Goal: Task Accomplishment & Management: Manage account settings

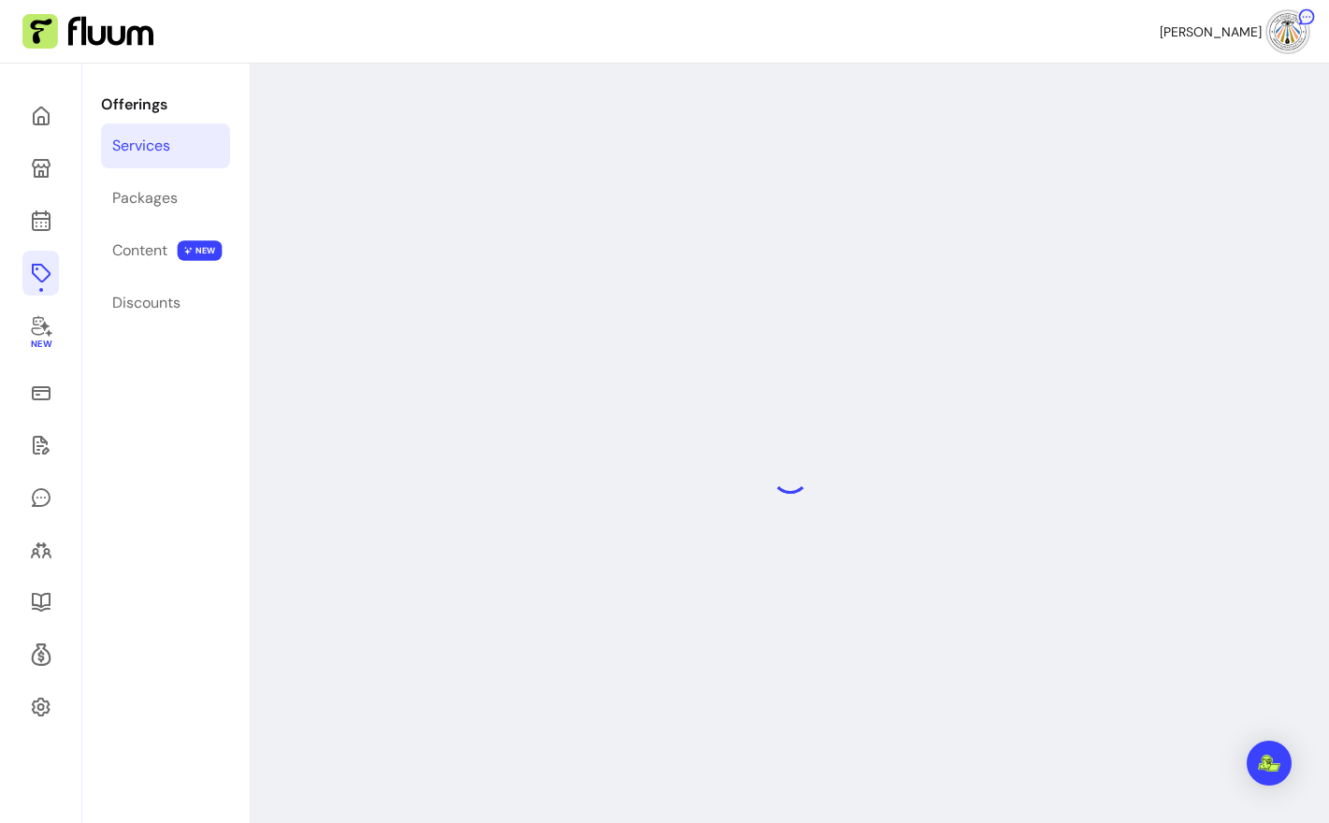
select select "***"
select select "**********"
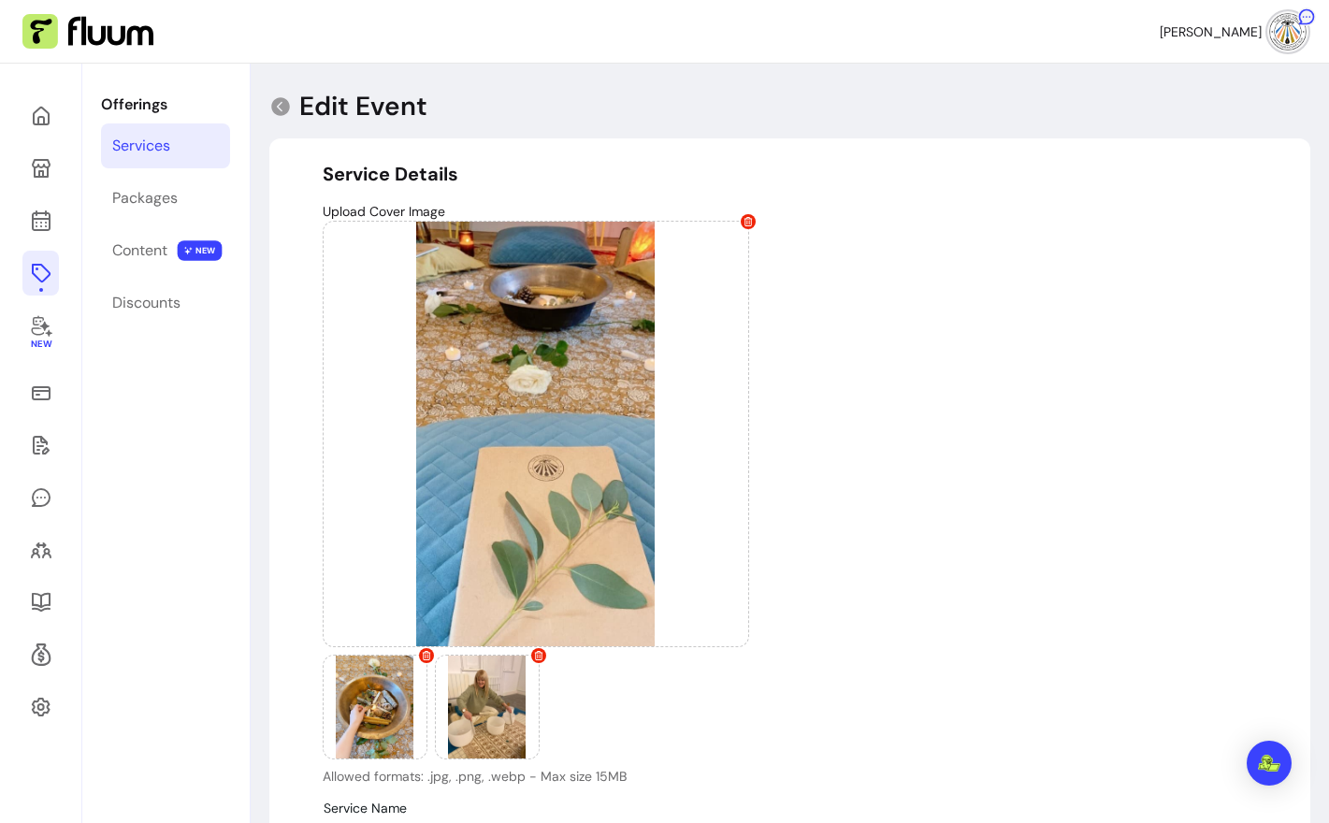
type input "**********"
click at [32, 219] on icon at bounding box center [40, 146] width 317 height 267
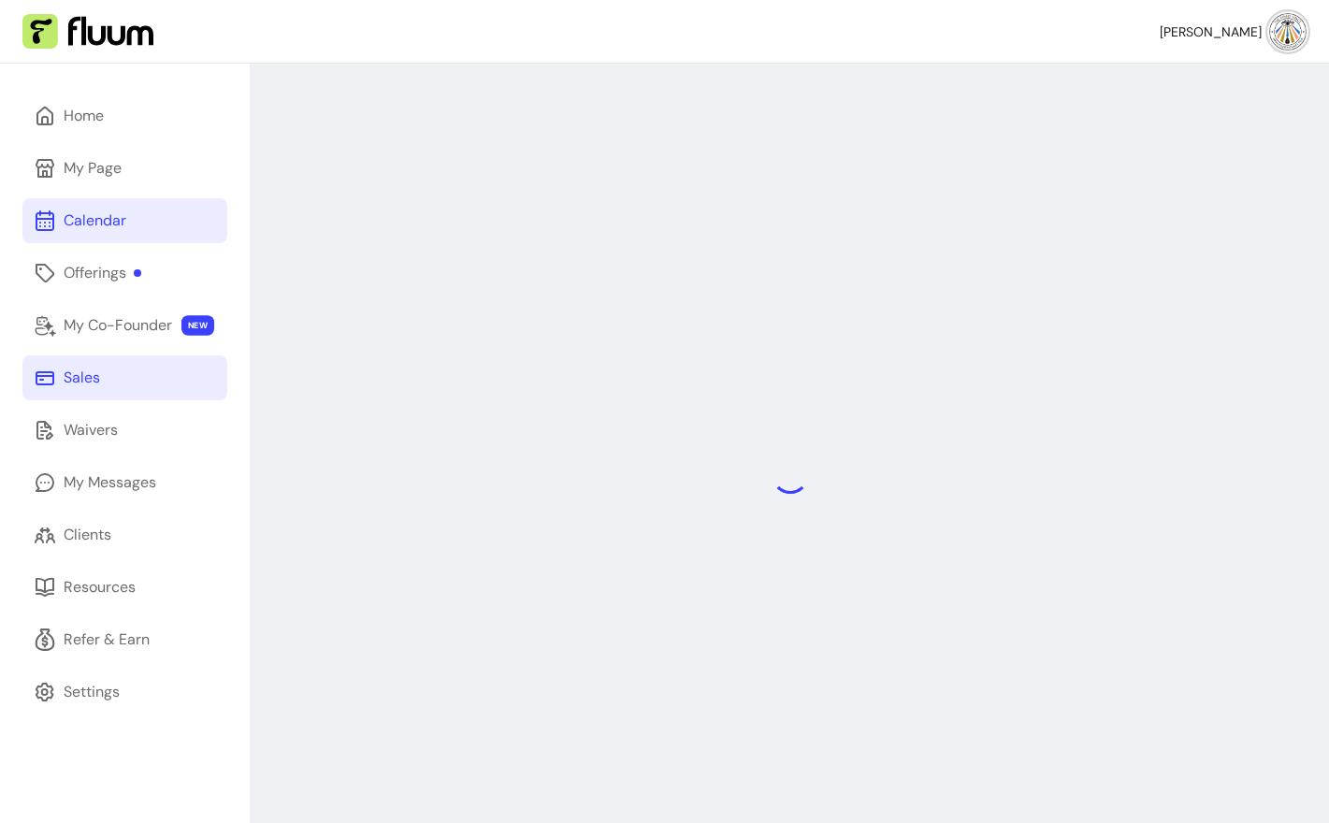
click at [84, 375] on div "Sales" at bounding box center [82, 378] width 36 height 22
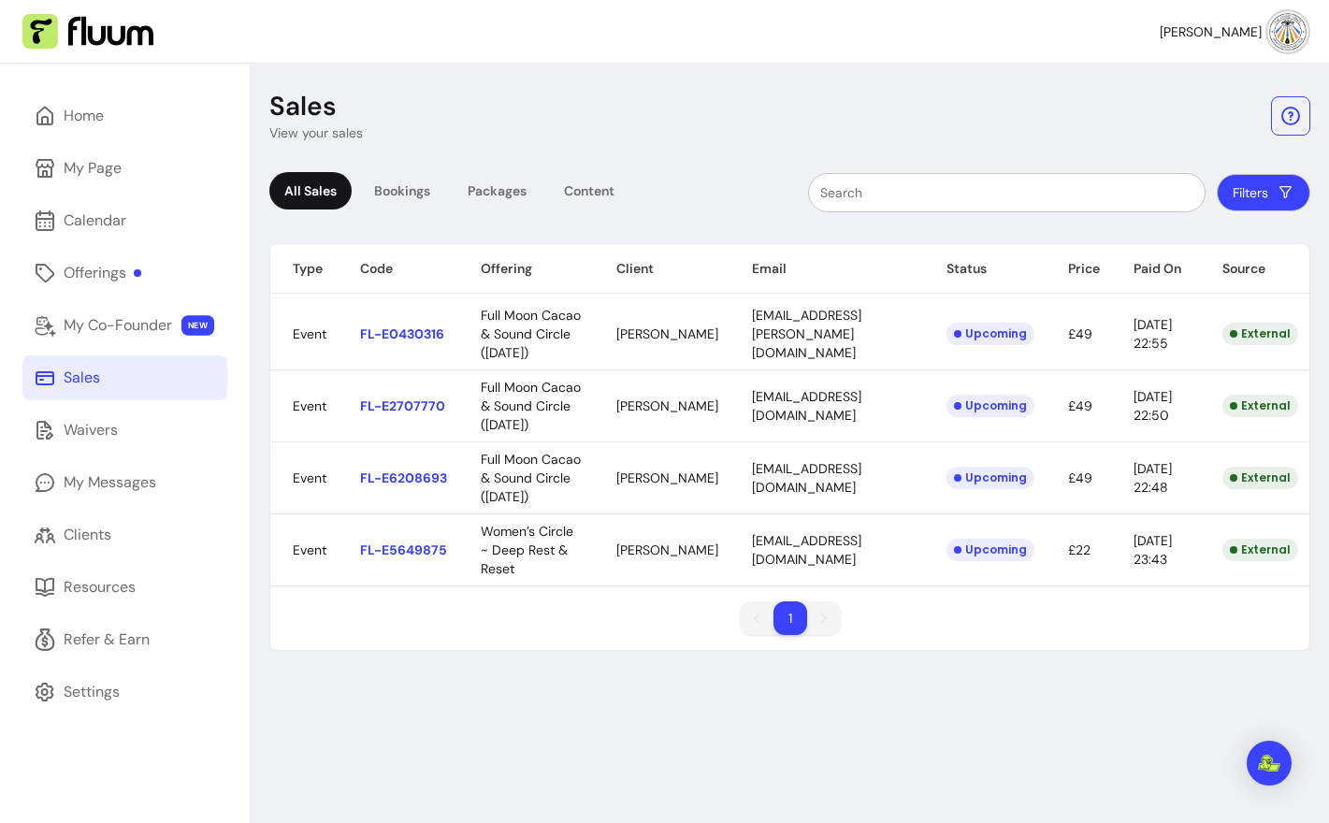
click at [467, 118] on header "Sales View your sales" at bounding box center [789, 116] width 1041 height 52
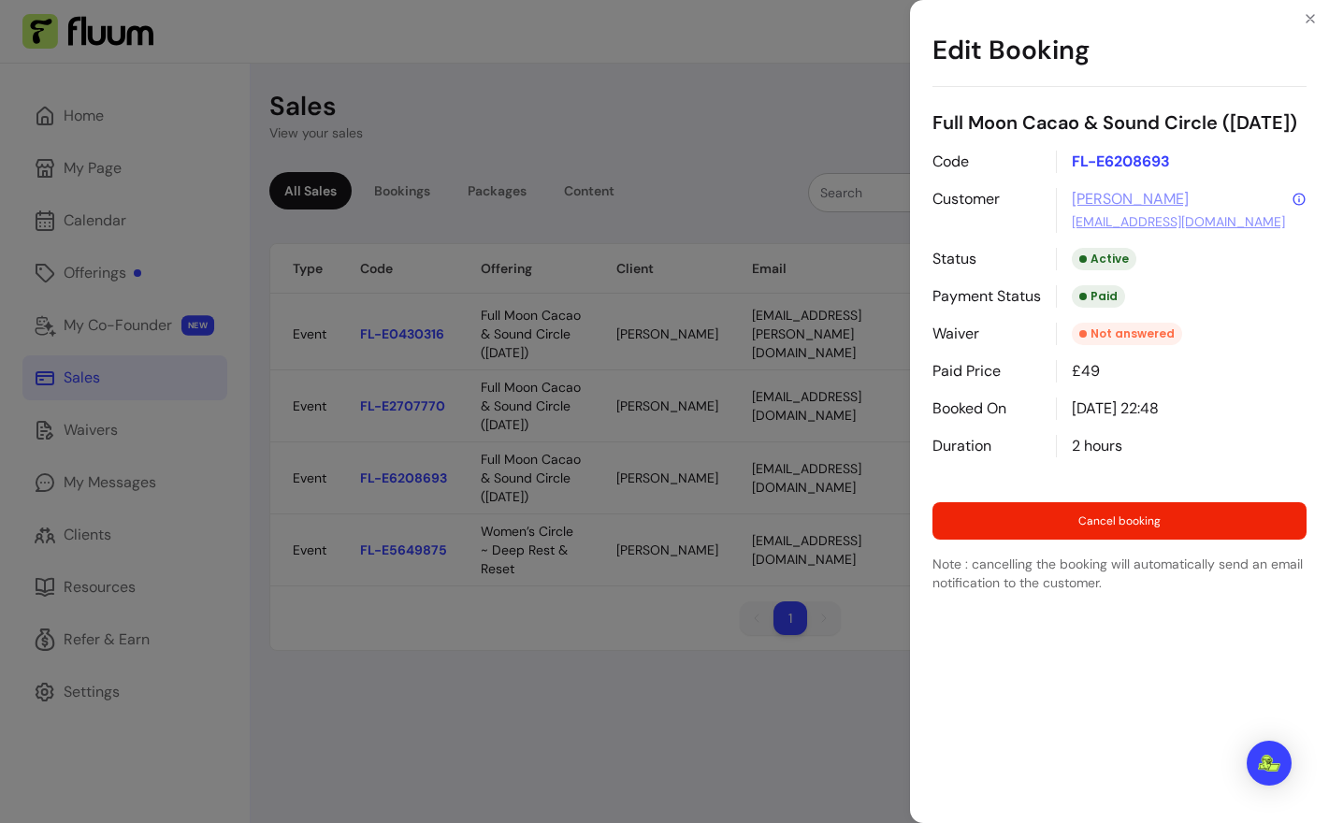
drag, startPoint x: 709, startPoint y: 486, endPoint x: 793, endPoint y: 484, distance: 84.2
click at [804, 485] on body "Helen D. Home My Page Calendar Offerings My Co-Founder NEW Sales Waivers My Mes…" at bounding box center [664, 411] width 1329 height 823
click at [794, 480] on div "Edit Booking Full Moon Cacao & Sound Circle (5th December) Code FL-E6208693 Cus…" at bounding box center [664, 411] width 1329 height 823
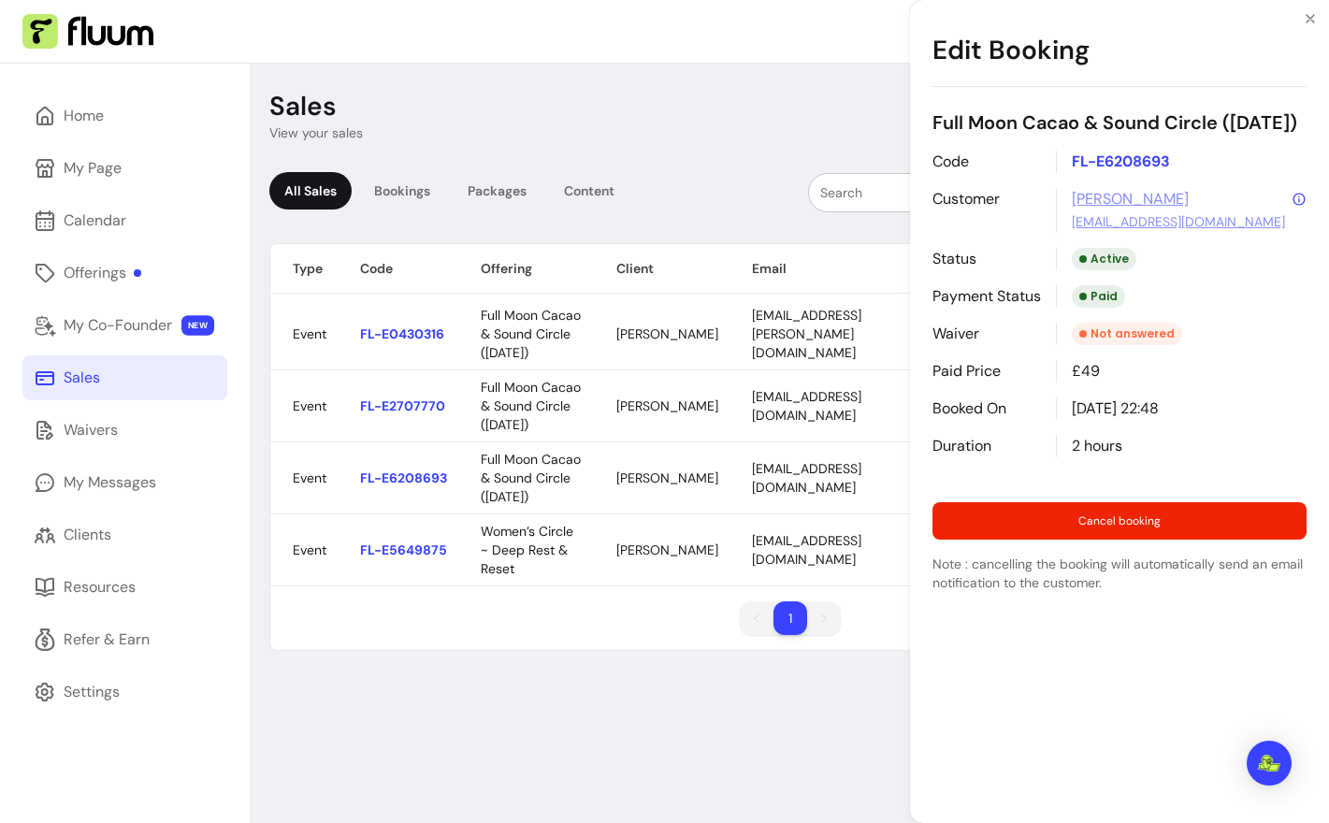
drag, startPoint x: 869, startPoint y: 477, endPoint x: 726, endPoint y: 477, distance: 143.1
click at [726, 477] on body "Helen D. Home My Page Calendar Offerings My Co-Founder NEW Sales Waivers My Mes…" at bounding box center [664, 411] width 1329 height 823
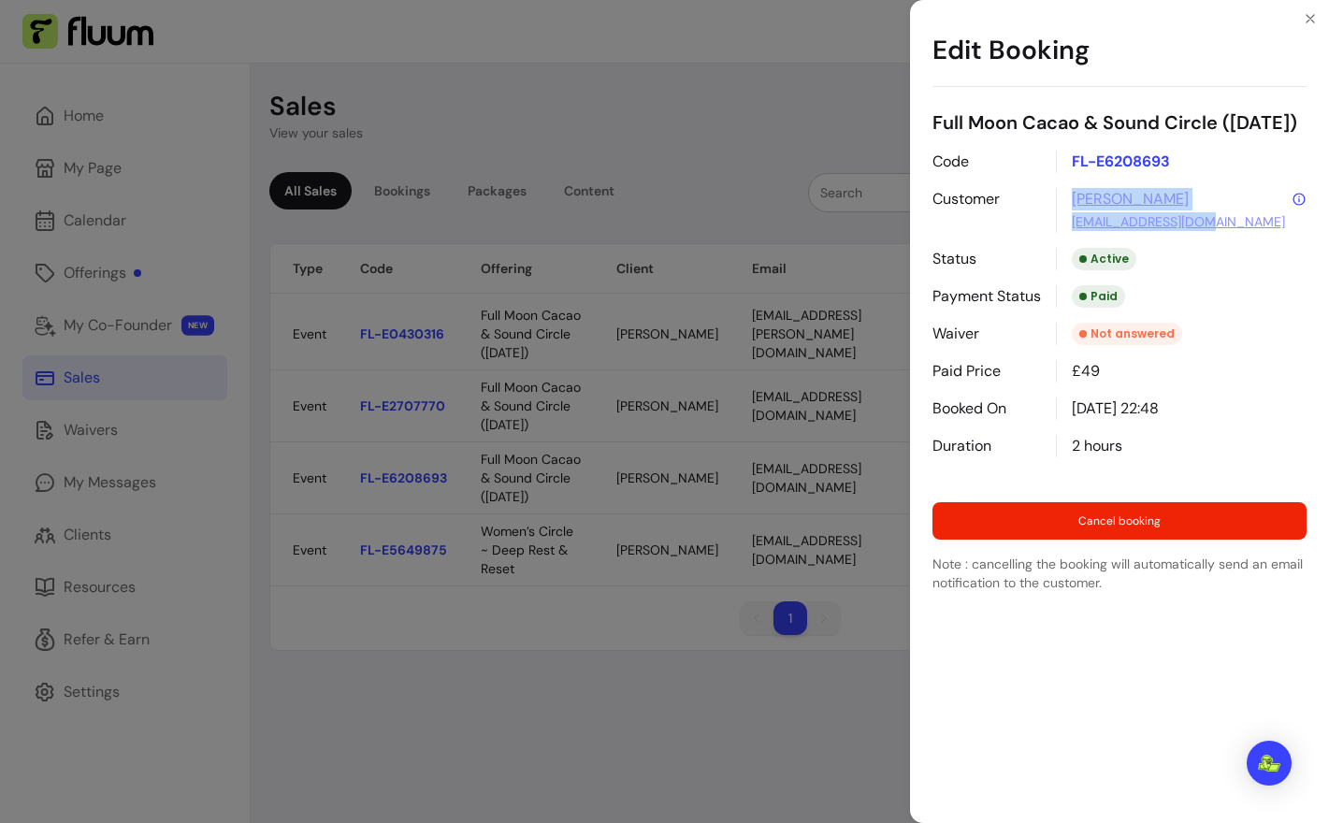
drag, startPoint x: 1233, startPoint y: 251, endPoint x: 1050, endPoint y: 222, distance: 185.6
click at [1050, 222] on div "Code FL-E6208693 Customer Phoebe ps_taylor@ymail.com Status Active Payment Stat…" at bounding box center [1119, 304] width 374 height 307
copy div "Phoebe ps_taylor@ymail.com"
click at [768, 375] on div "Edit Booking Full Moon Cacao & Sound Circle (5th December) Code FL-E6208693 Cus…" at bounding box center [664, 411] width 1329 height 823
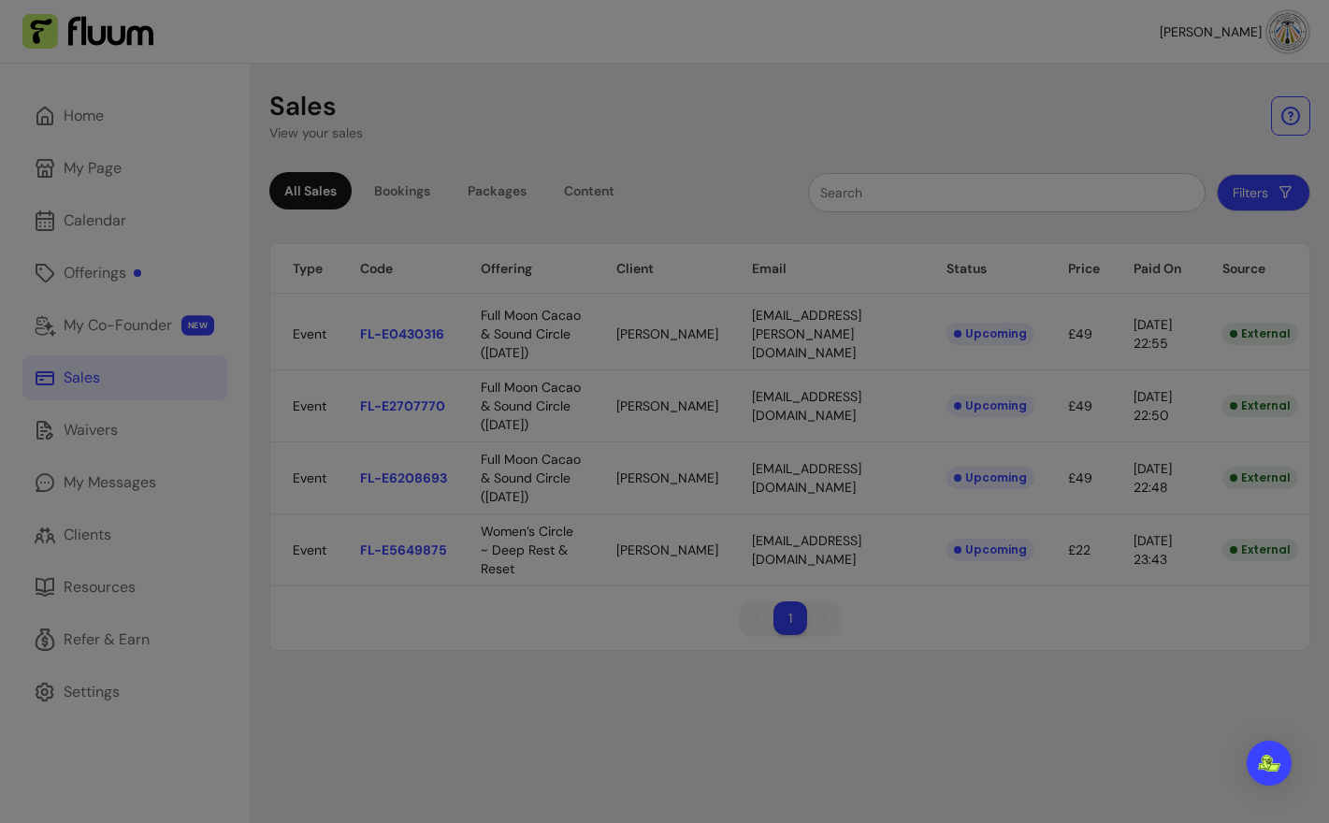
click at [800, 405] on body "Helen D. Home My Page Calendar Offerings My Co-Founder NEW Sales Waivers My Mes…" at bounding box center [664, 411] width 1329 height 823
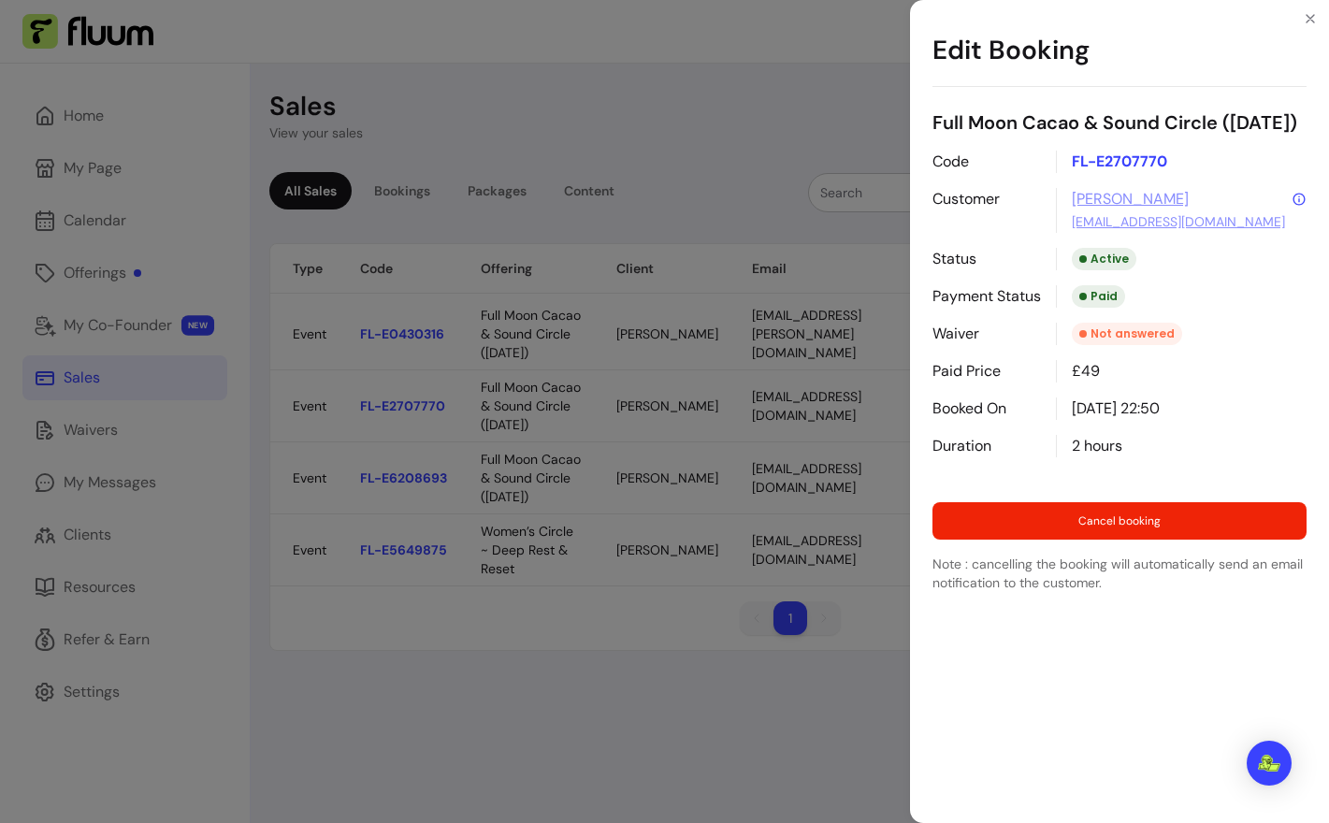
click at [804, 339] on div "Edit Booking Full Moon Cacao & Sound Circle (5th December) Code FL-E2707770 Cus…" at bounding box center [664, 411] width 1329 height 823
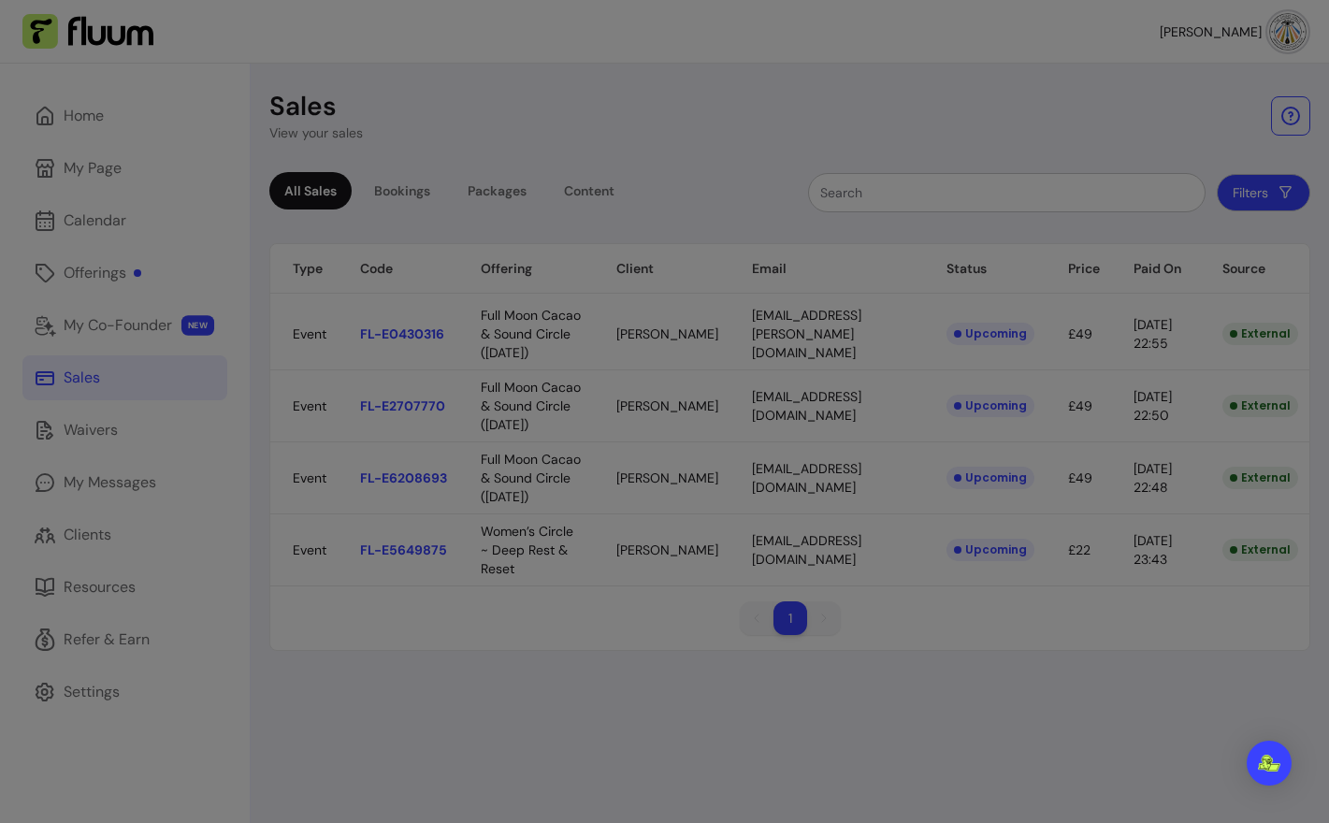
click at [804, 339] on body "Helen D. Home My Page Calendar Offerings My Co-Founder NEW Sales Waivers My Mes…" at bounding box center [664, 411] width 1329 height 823
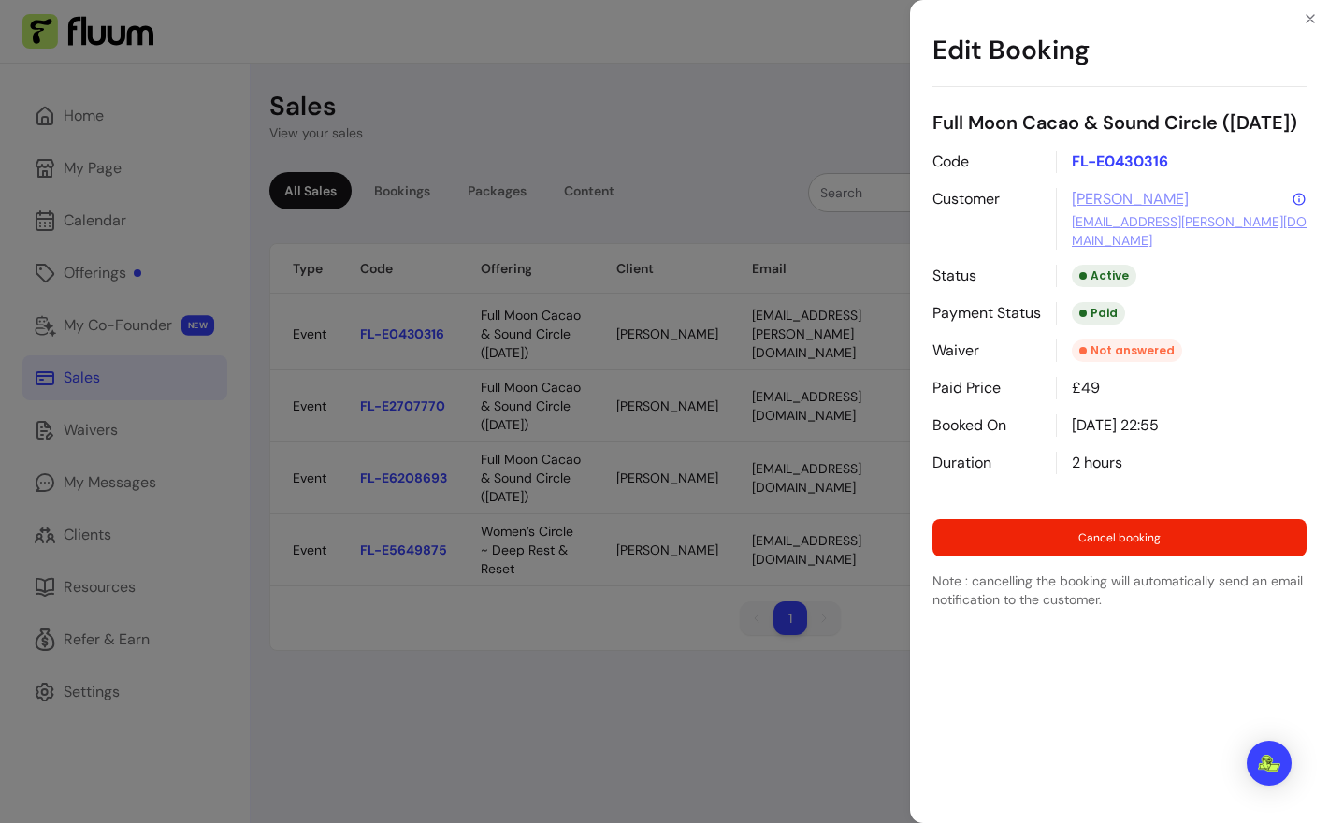
click at [349, 760] on div "Edit Booking Full Moon Cacao & Sound Circle (5th December) Code FL-E0430316 Cus…" at bounding box center [664, 411] width 1329 height 823
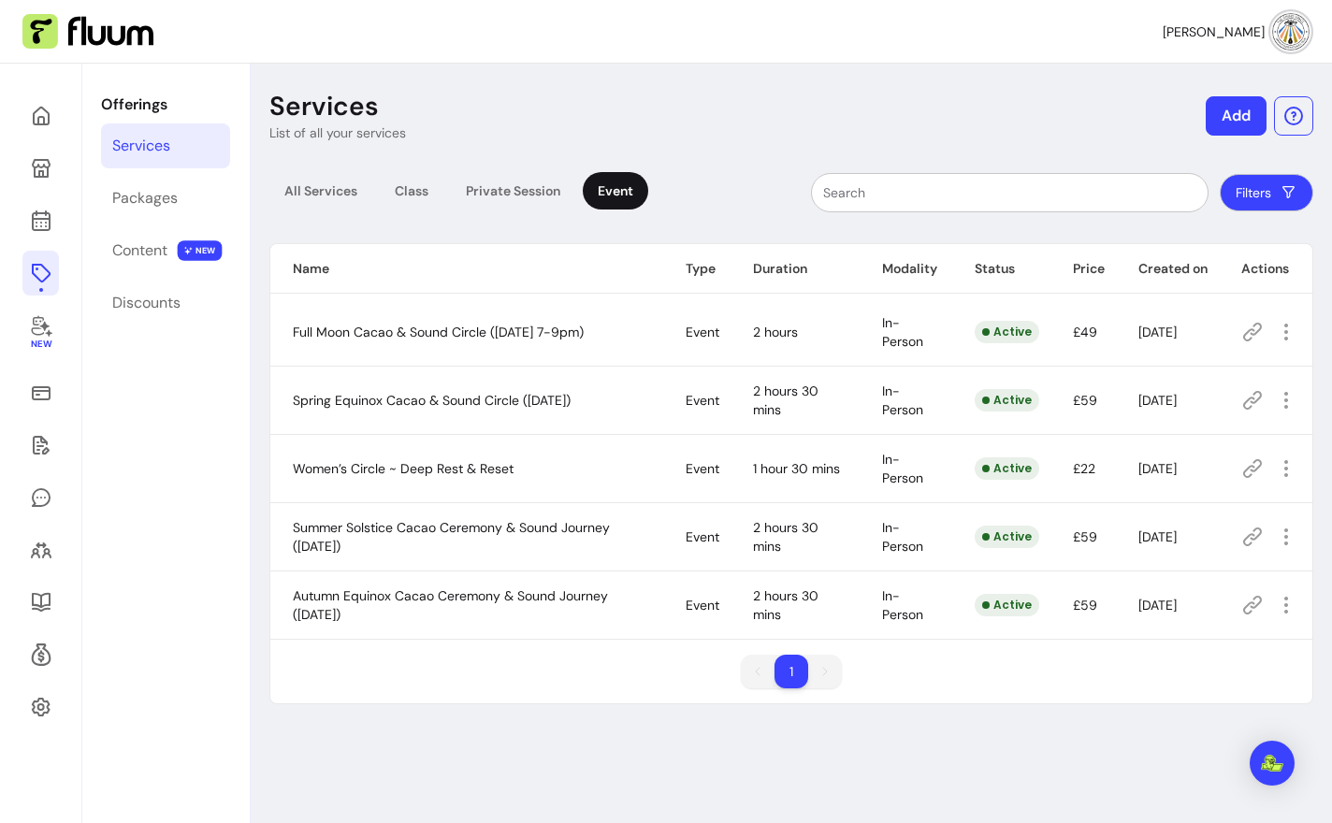
scroll to position [64, 0]
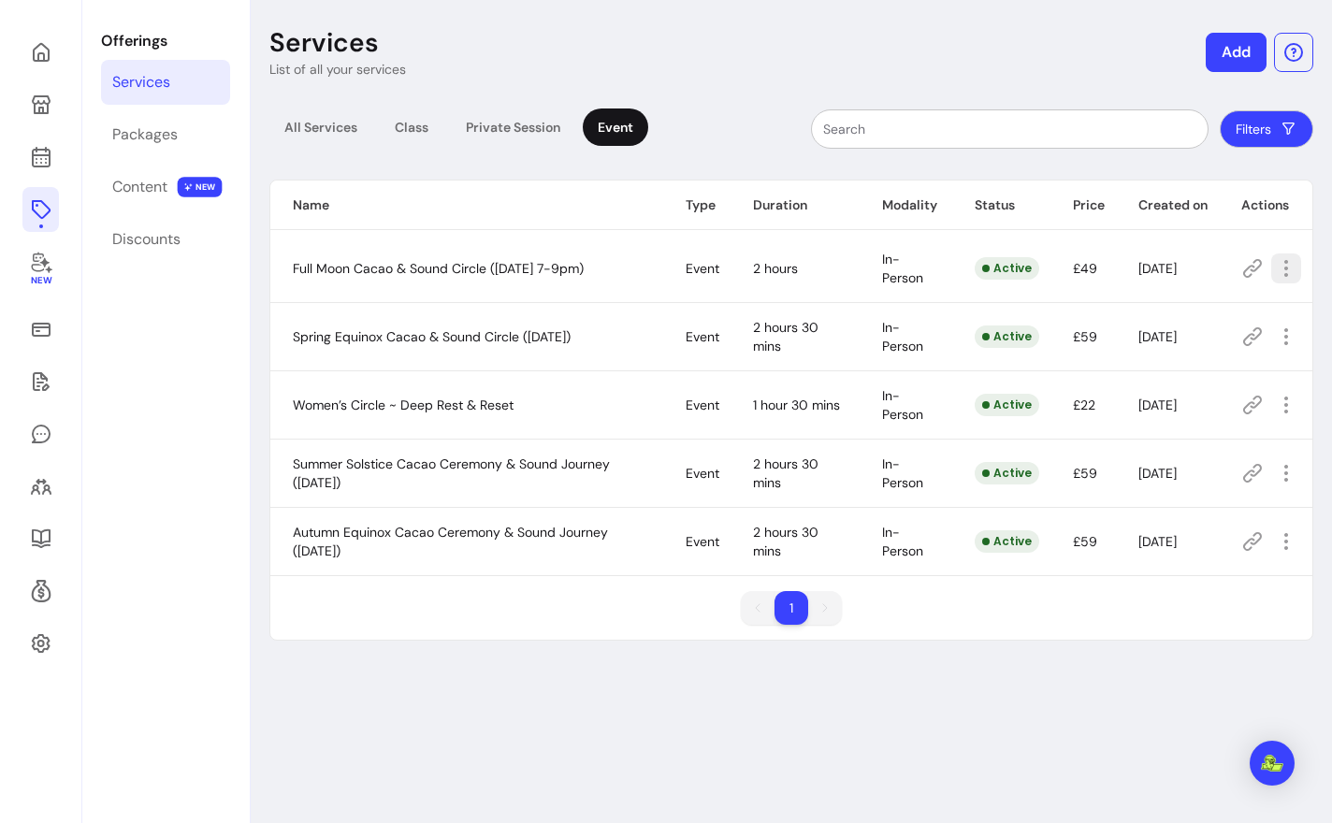
click at [1290, 267] on icon "button" at bounding box center [1286, 268] width 22 height 22
click at [682, 317] on td "Event" at bounding box center [696, 337] width 67 height 68
click at [1289, 329] on icon "button" at bounding box center [1286, 336] width 22 height 22
click at [1194, 396] on span "Amend" at bounding box center [1217, 402] width 137 height 19
